Goal: Information Seeking & Learning: Learn about a topic

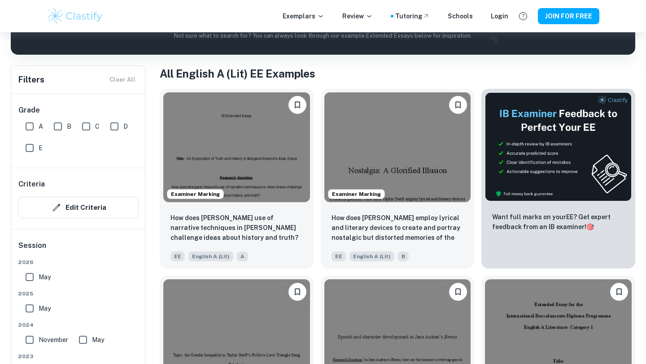
scroll to position [148, 0]
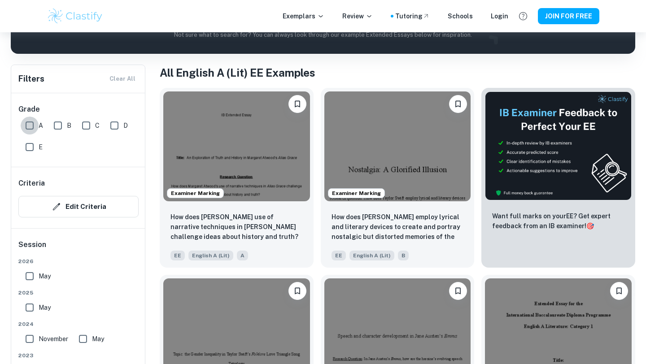
click at [31, 125] on input "A" at bounding box center [30, 126] width 18 height 18
checkbox input "true"
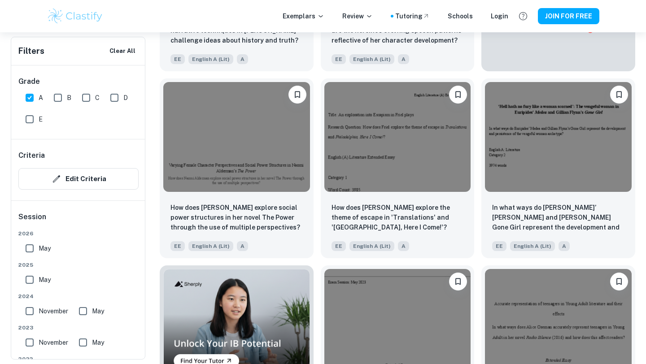
scroll to position [367, 0]
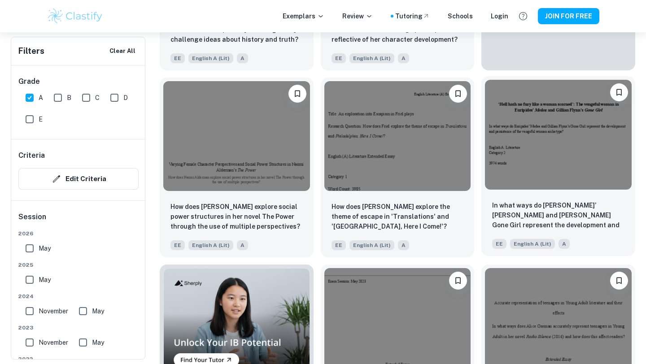
click at [562, 147] on img at bounding box center [558, 135] width 147 height 110
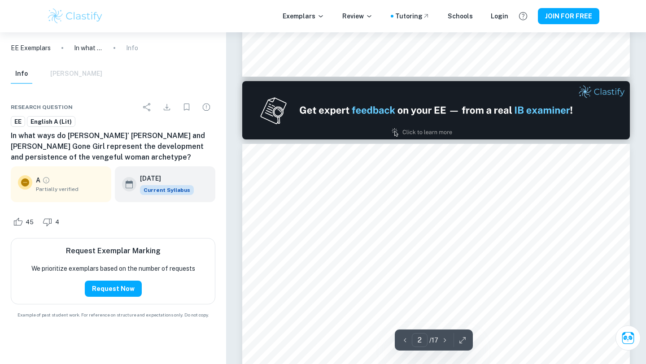
scroll to position [528, 0]
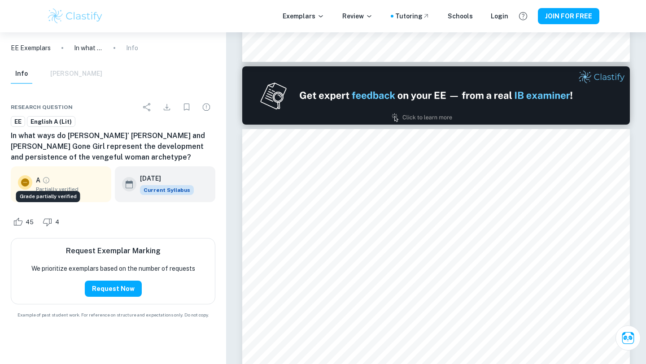
click at [44, 180] on icon "Grade partially verified" at bounding box center [46, 180] width 8 height 8
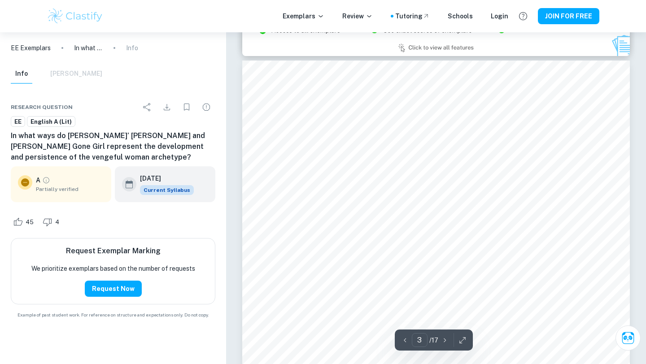
scroll to position [1214, 0]
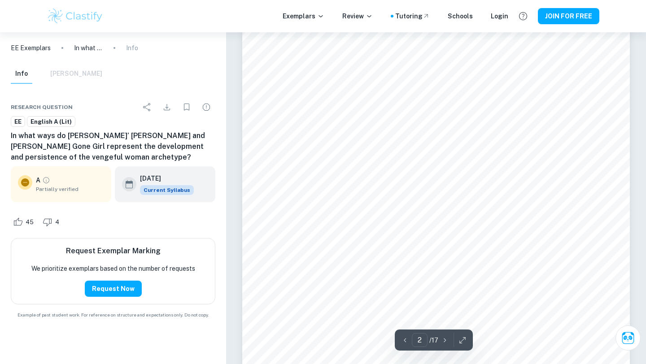
type input "1"
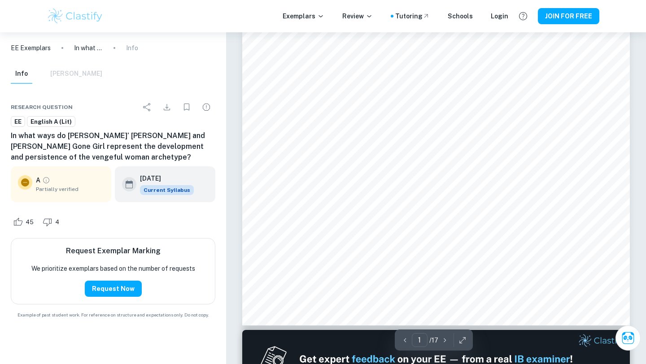
scroll to position [0, 0]
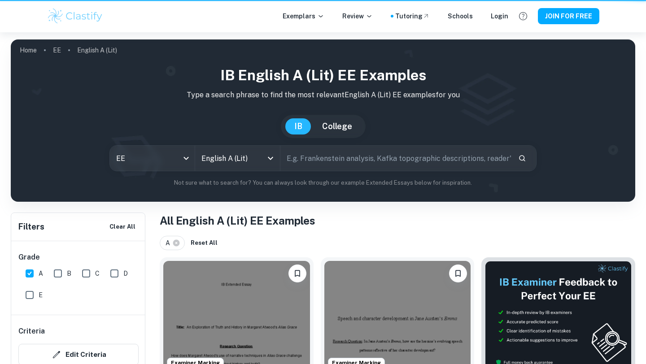
scroll to position [367, 0]
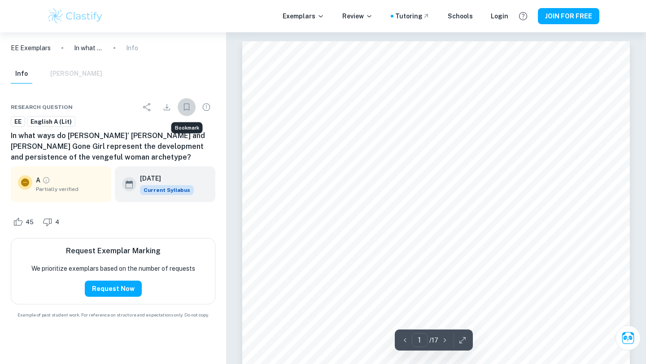
click at [189, 109] on icon "Bookmark" at bounding box center [186, 107] width 5 height 7
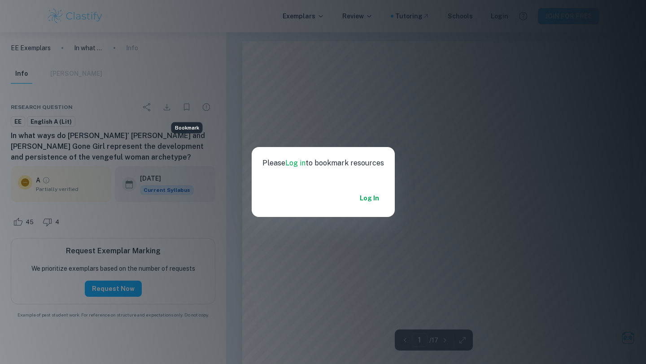
click at [376, 200] on link "Log in" at bounding box center [369, 198] width 19 height 11
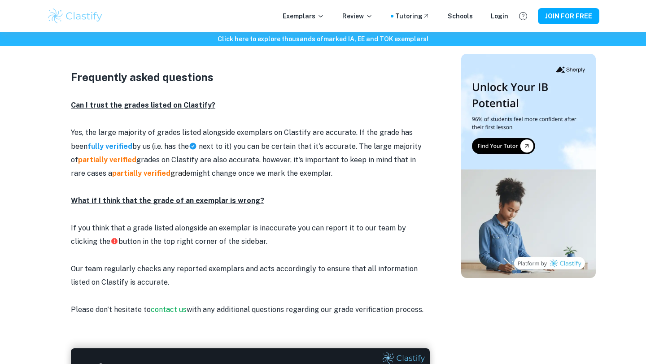
scroll to position [1120, 0]
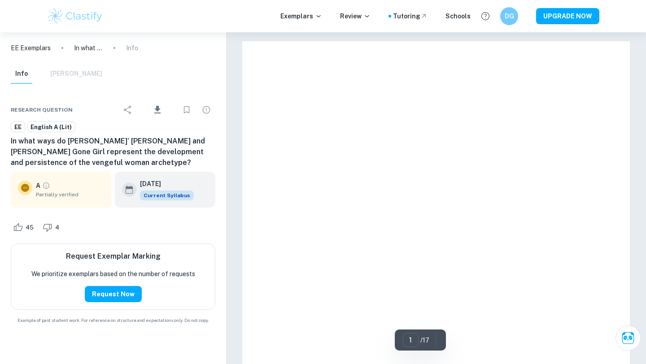
click at [79, 21] on img at bounding box center [75, 16] width 57 height 18
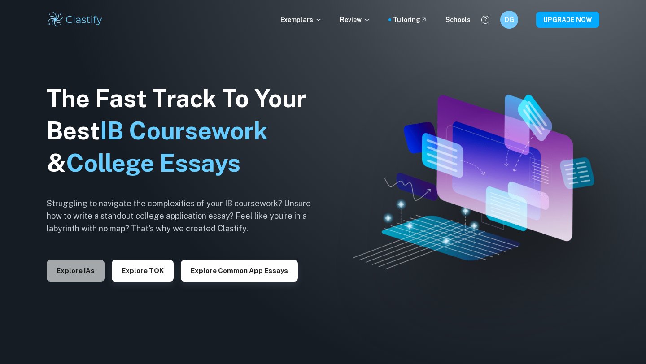
click at [83, 268] on button "Explore IAs" at bounding box center [76, 271] width 58 height 22
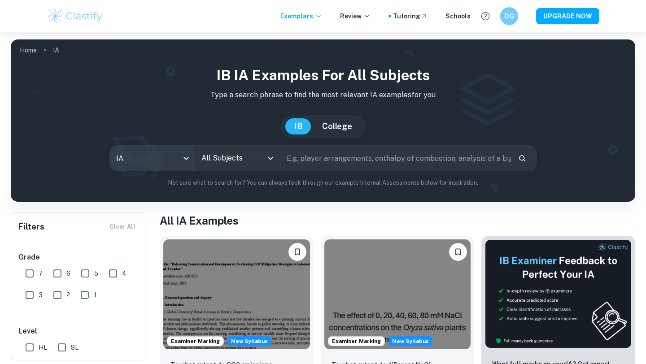
click at [175, 164] on body "We value your privacy We use cookies to enhance your browsing experience, serve…" at bounding box center [323, 214] width 646 height 364
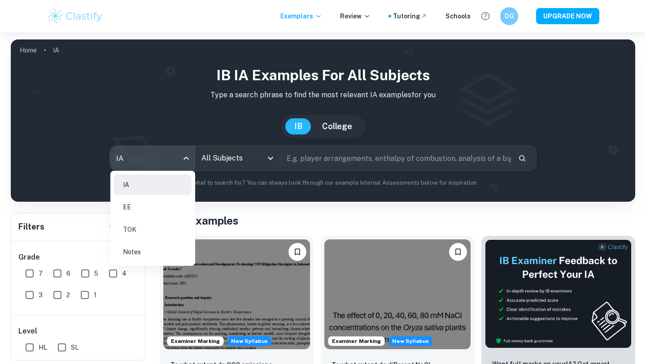
click at [153, 212] on li "EE" at bounding box center [153, 207] width 78 height 21
type input "ee"
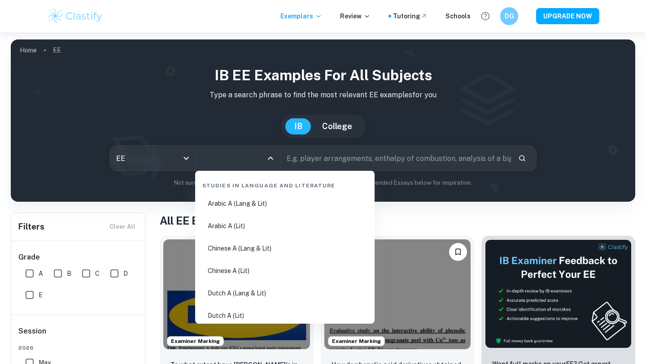
click at [237, 158] on input "All Subjects" at bounding box center [230, 158] width 63 height 17
type input "eng"
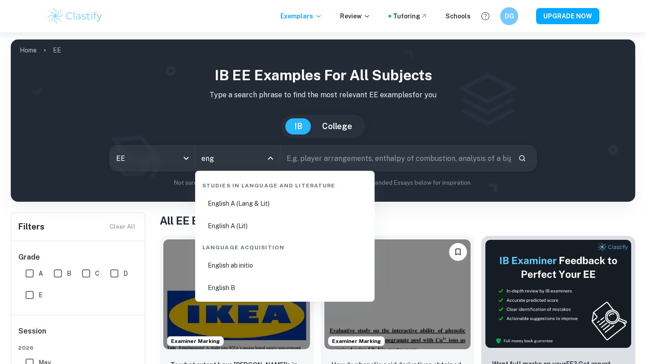
click at [254, 224] on li "English A (Lit)" at bounding box center [285, 226] width 172 height 21
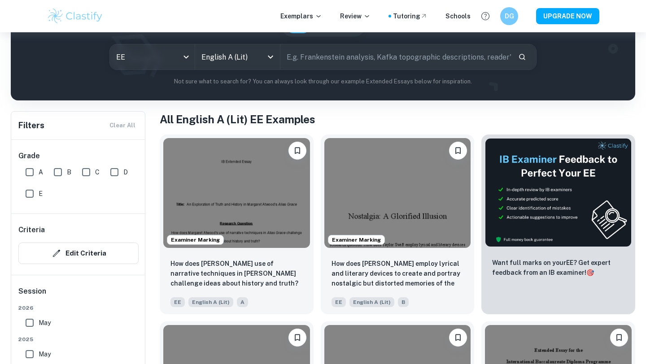
scroll to position [104, 0]
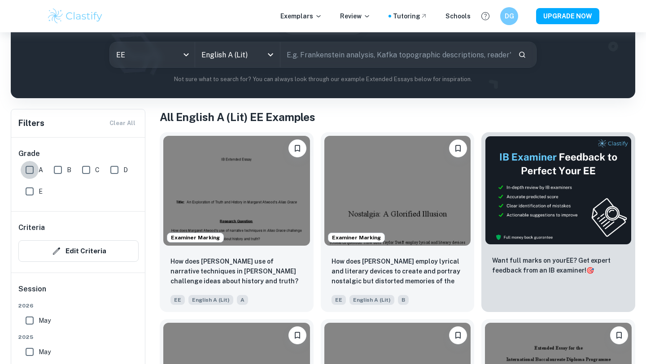
click at [25, 170] on input "A" at bounding box center [30, 170] width 18 height 18
checkbox input "true"
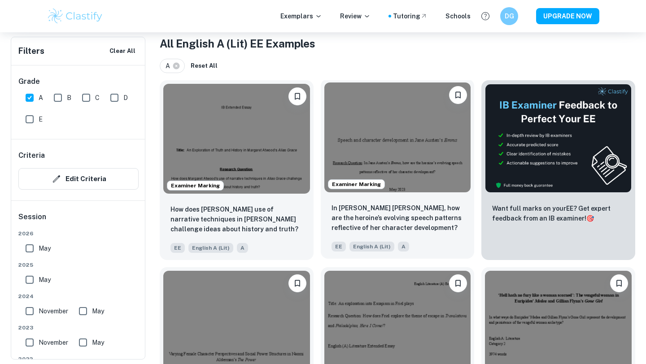
scroll to position [181, 0]
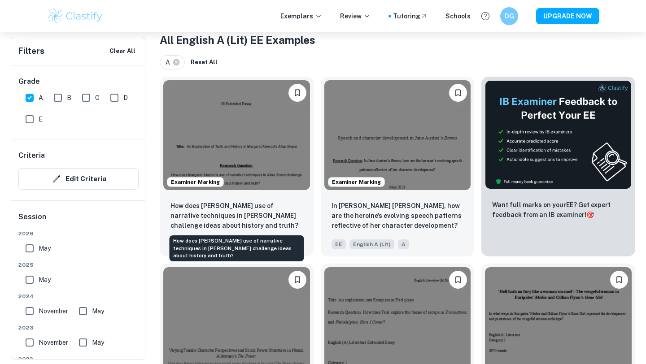
drag, startPoint x: 174, startPoint y: 240, endPoint x: 232, endPoint y: 259, distance: 61.0
click at [232, 259] on div "How does [PERSON_NAME] use of narrative techniques in [PERSON_NAME] challenge i…" at bounding box center [237, 249] width 135 height 26
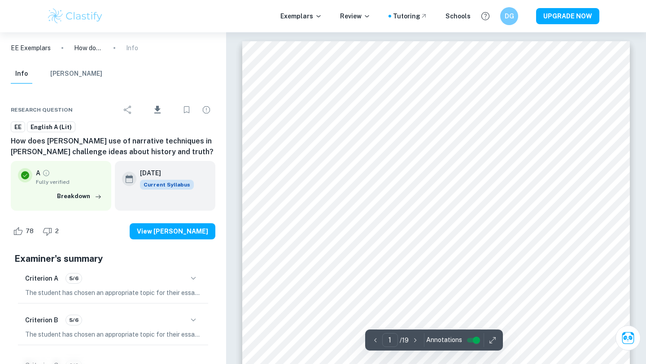
drag, startPoint x: 9, startPoint y: 138, endPoint x: 208, endPoint y: 151, distance: 198.8
click at [208, 151] on div "Research question Download EE English A (Lit) How does [PERSON_NAME] use of nar…" at bounding box center [113, 316] width 226 height 457
copy h6 "How does [PERSON_NAME] use of narrative techniques in [PERSON_NAME] challenge i…"
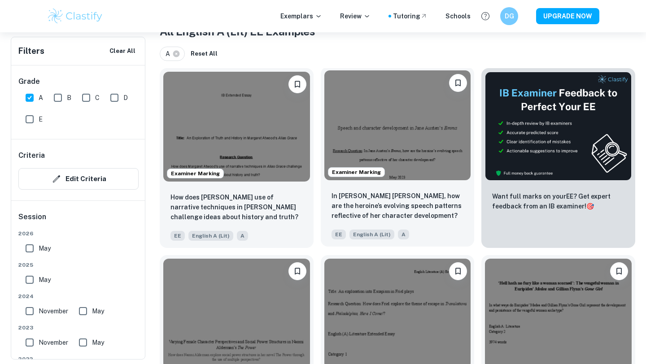
scroll to position [190, 0]
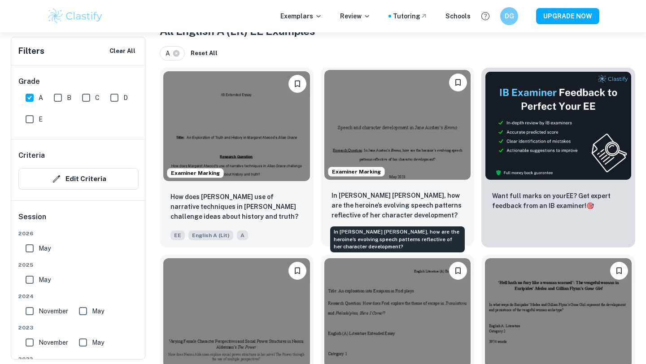
click at [403, 205] on p "In [PERSON_NAME] [PERSON_NAME], how are the heroine’s evolving speech patterns …" at bounding box center [398, 206] width 132 height 30
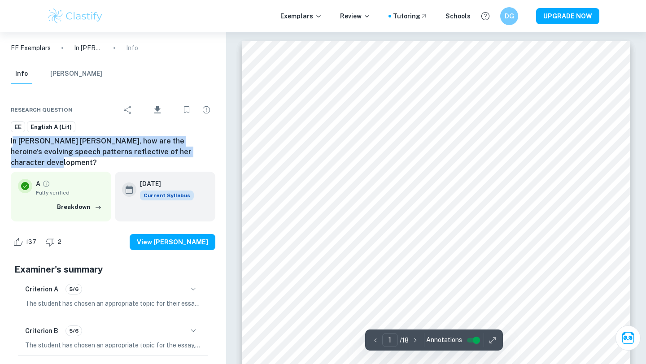
drag, startPoint x: 17, startPoint y: 141, endPoint x: 221, endPoint y: 153, distance: 204.2
click at [221, 153] on div "Research question Download EE English A (Lit) In [PERSON_NAME] [PERSON_NAME], h…" at bounding box center [113, 322] width 226 height 468
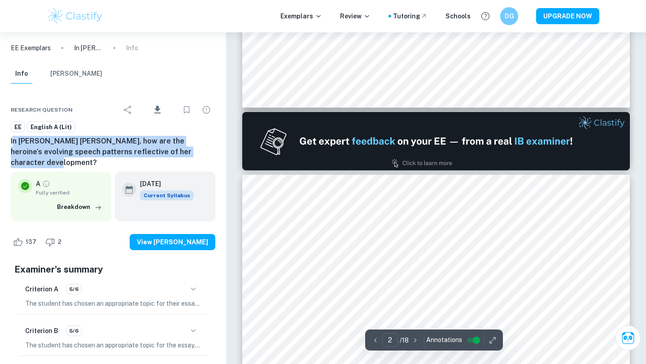
type input "2"
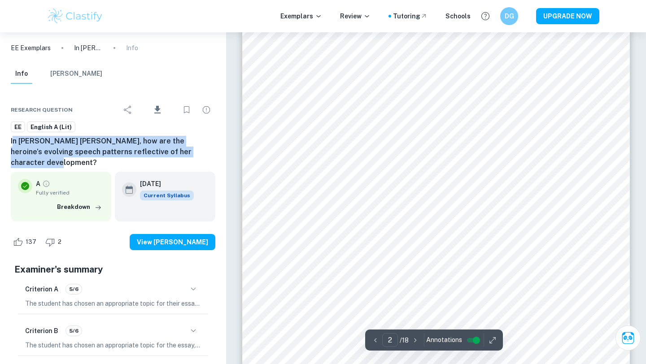
scroll to position [655, 0]
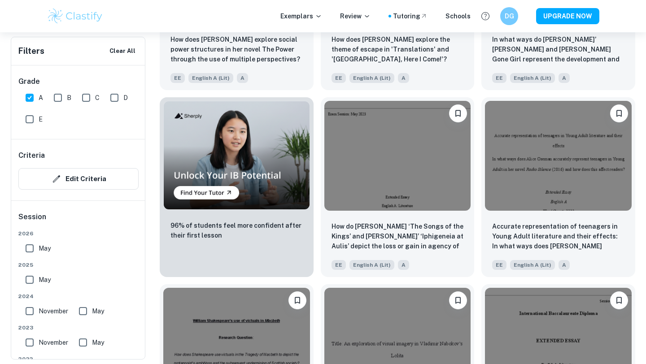
scroll to position [550, 0]
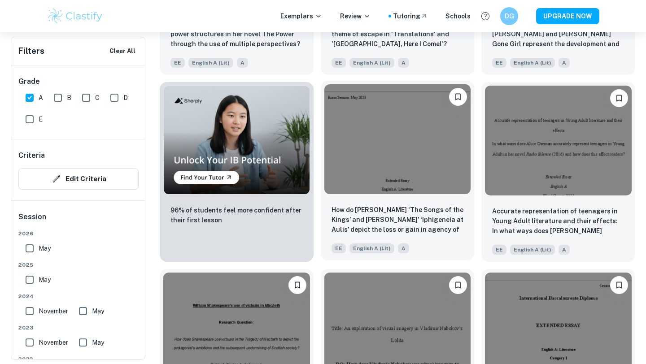
click at [418, 229] on p "How do [PERSON_NAME] ‘The Songs of the Kings’ and [PERSON_NAME]’ ‘Iphigeneia at…" at bounding box center [398, 220] width 132 height 31
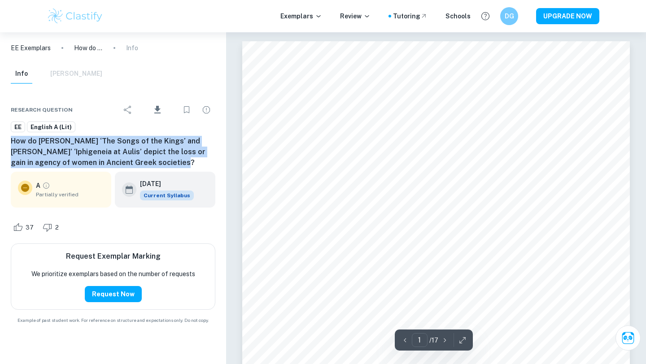
drag, startPoint x: 10, startPoint y: 141, endPoint x: 196, endPoint y: 164, distance: 187.3
click at [196, 164] on div "Research question Download EE English A (Lit) How do [PERSON_NAME] ‘The Songs o…" at bounding box center [113, 212] width 226 height 248
copy h6 "How do [PERSON_NAME] ‘The Songs of the Kings’ and [PERSON_NAME]’ ‘Iphigeneia at…"
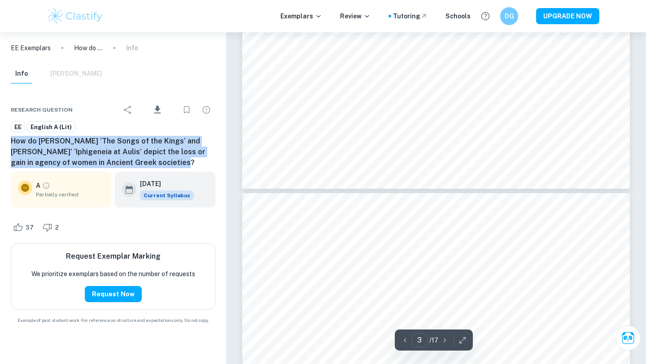
type input "4"
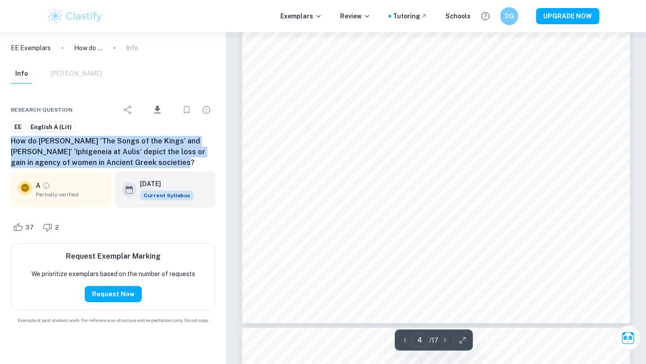
scroll to position [2051, 0]
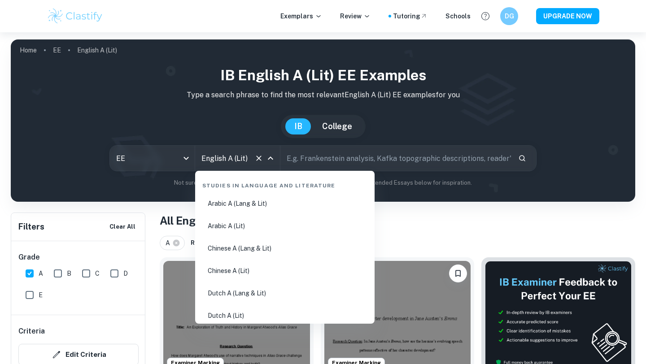
click at [228, 162] on input "English A (Lit)" at bounding box center [225, 158] width 52 height 17
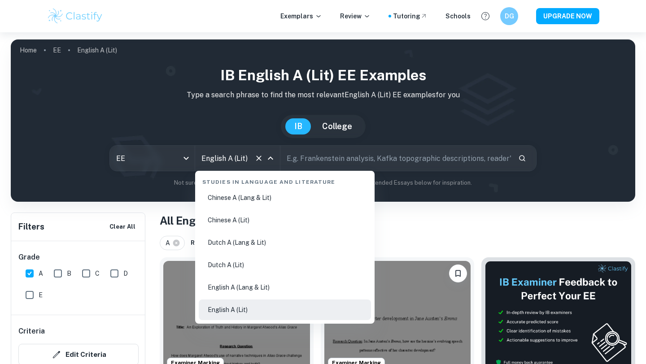
click at [316, 160] on input "text" at bounding box center [396, 158] width 231 height 25
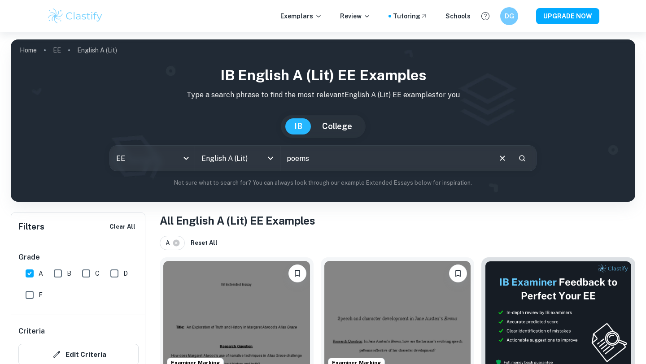
type input "poems"
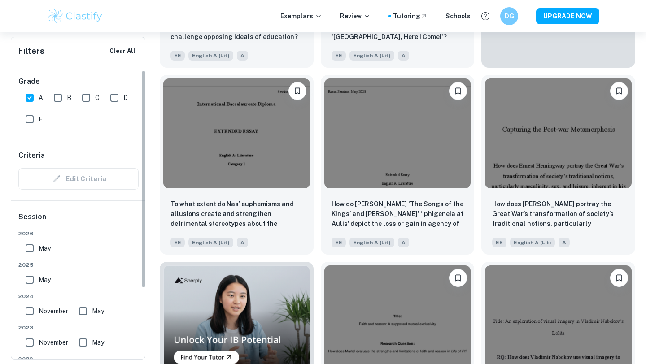
scroll to position [68, 0]
